Goal: Browse casually

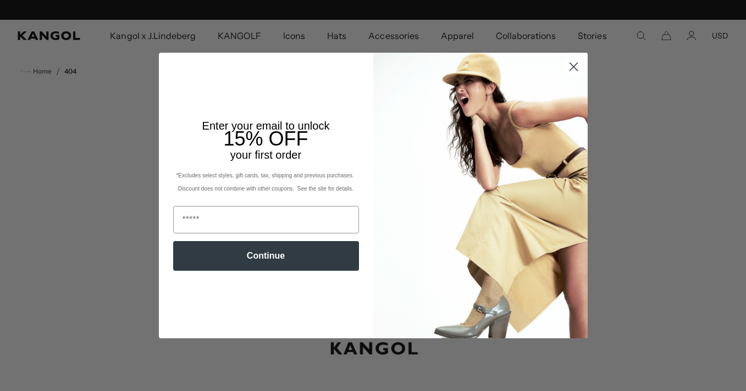
scroll to position [0, 226]
